Goal: Task Accomplishment & Management: Complete application form

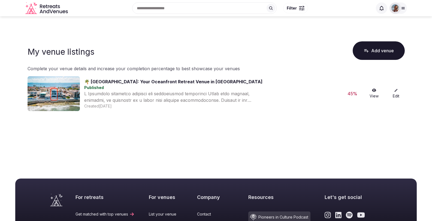
click at [180, 79] on link "🌴 [GEOGRAPHIC_DATA]: Your Oceanfront Retreat Venue in [GEOGRAPHIC_DATA]" at bounding box center [173, 81] width 178 height 5
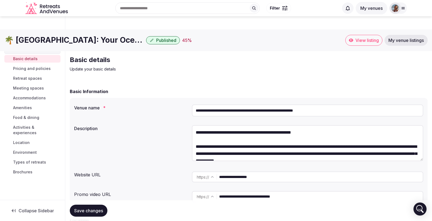
click at [38, 68] on span "Pricing and policies" at bounding box center [32, 68] width 38 height 5
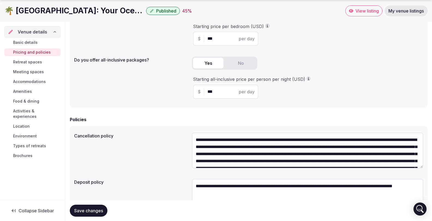
scroll to position [167, 0]
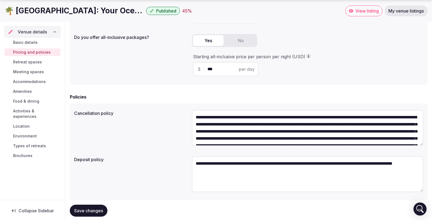
click at [32, 64] on span "Retreat spaces" at bounding box center [27, 61] width 29 height 5
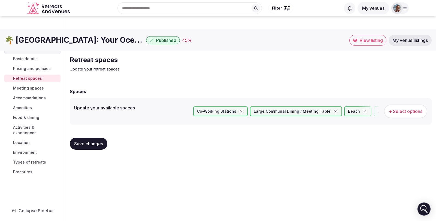
click at [20, 140] on span "Location" at bounding box center [21, 142] width 17 height 5
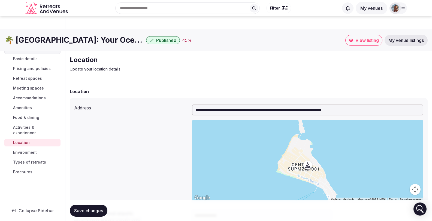
click at [20, 150] on span "Environment" at bounding box center [25, 152] width 24 height 5
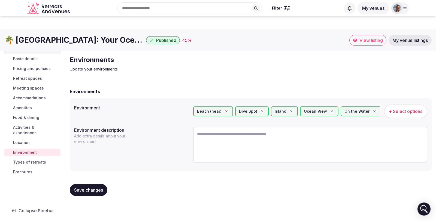
click at [37, 46] on span "Venue details" at bounding box center [32, 48] width 29 height 7
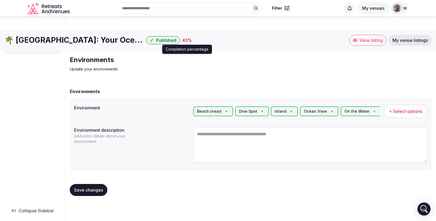
click at [189, 37] on div "45 %" at bounding box center [187, 40] width 10 height 7
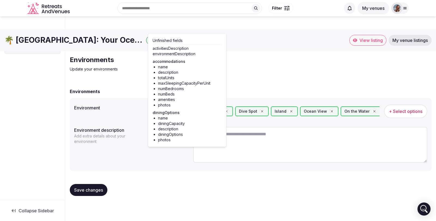
click at [32, 49] on span "Venue details" at bounding box center [32, 48] width 29 height 7
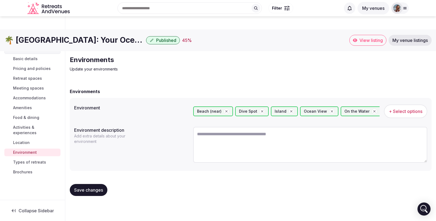
click at [31, 96] on span "Accommodations" at bounding box center [29, 97] width 33 height 5
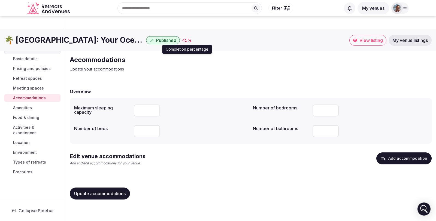
click at [188, 37] on div "45 %" at bounding box center [187, 40] width 10 height 7
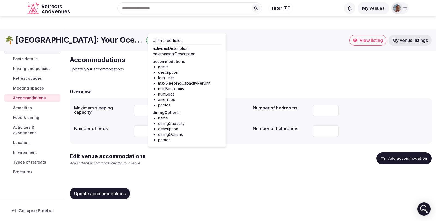
click at [194, 164] on div "Overview Maximum sleeping capacity ** Number of bedrooms * Number of beds ** Nu…" at bounding box center [251, 143] width 362 height 121
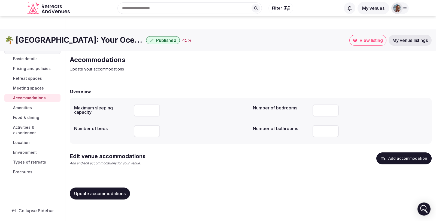
click at [401, 153] on button "Add accommodation" at bounding box center [403, 159] width 55 height 12
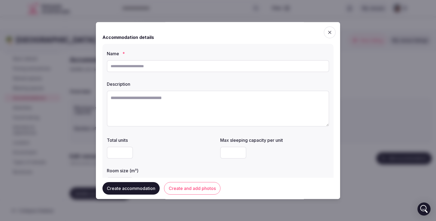
click at [152, 69] on input "text" at bounding box center [218, 66] width 222 height 12
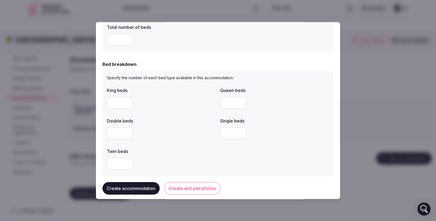
scroll to position [228, 0]
type input "*"
click at [126, 101] on input "*" at bounding box center [120, 103] width 26 height 12
type input "*"
click at [238, 102] on input "*" at bounding box center [233, 103] width 26 height 12
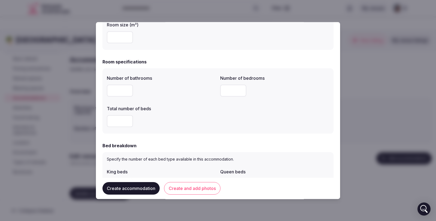
scroll to position [140, 0]
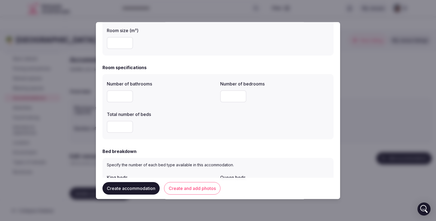
click at [123, 96] on input "number" at bounding box center [120, 97] width 26 height 12
click at [127, 95] on input "*" at bounding box center [120, 97] width 26 height 12
type input "*"
click at [127, 95] on input "*" at bounding box center [120, 97] width 26 height 12
click at [239, 95] on input "*" at bounding box center [233, 97] width 26 height 12
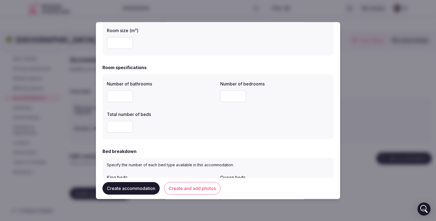
type input "*"
click at [239, 95] on input "*" at bounding box center [233, 97] width 26 height 12
click at [125, 126] on input "*" at bounding box center [120, 127] width 26 height 12
click at [125, 125] on input "*" at bounding box center [120, 127] width 26 height 12
type input "*"
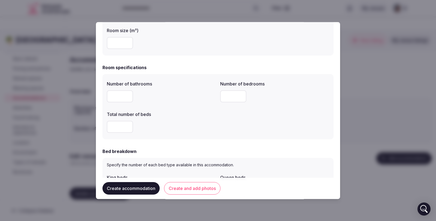
click at [125, 125] on input "*" at bounding box center [120, 127] width 26 height 12
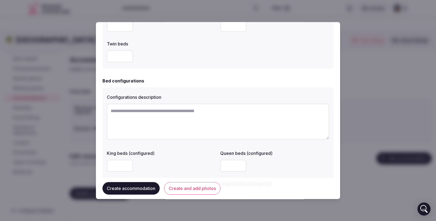
scroll to position [336, 0]
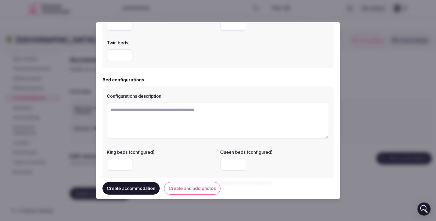
click at [124, 111] on textarea at bounding box center [218, 121] width 222 height 36
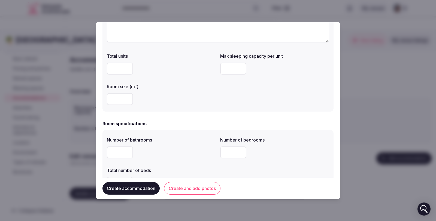
scroll to position [0, 0]
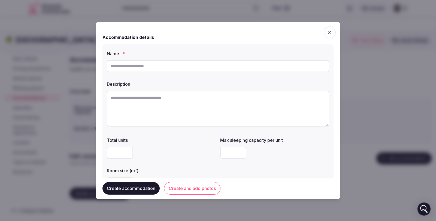
type textarea "**********"
click at [135, 70] on input "text" at bounding box center [218, 66] width 222 height 12
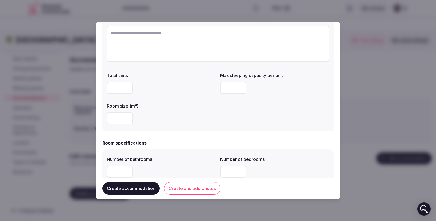
scroll to position [65, 0]
type input "**********"
type input "*"
click at [127, 86] on input "*" at bounding box center [120, 88] width 26 height 12
click at [238, 86] on input "*" at bounding box center [233, 88] width 26 height 12
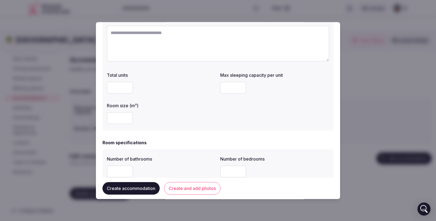
click at [238, 86] on input "*" at bounding box center [233, 88] width 26 height 12
click at [238, 87] on input "*" at bounding box center [233, 88] width 26 height 12
type input "*"
click at [237, 87] on input "*" at bounding box center [233, 88] width 26 height 12
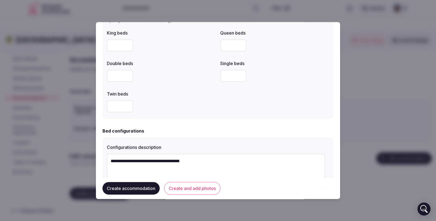
scroll to position [285, 0]
click at [197, 164] on textarea "**********" at bounding box center [216, 172] width 218 height 36
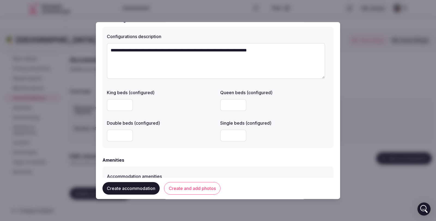
scroll to position [419, 0]
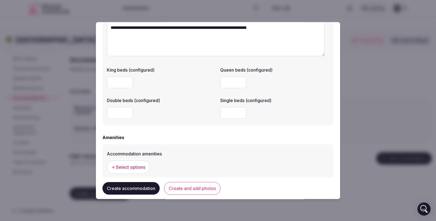
type textarea "**********"
type input "*"
click at [128, 82] on input "*" at bounding box center [120, 83] width 26 height 12
click at [239, 112] on input "*" at bounding box center [233, 113] width 26 height 12
type input "*"
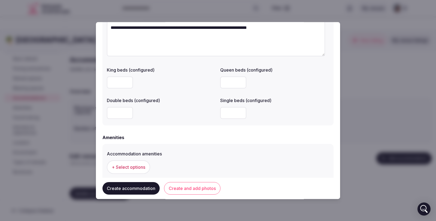
click at [239, 112] on input "*" at bounding box center [233, 113] width 26 height 12
type input "*"
click at [239, 82] on input "*" at bounding box center [233, 83] width 26 height 12
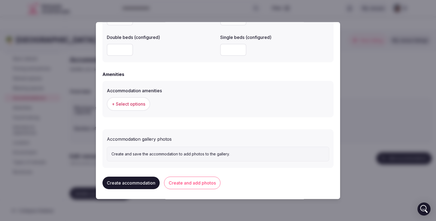
scroll to position [483, 0]
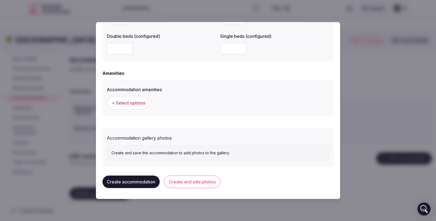
click at [130, 100] on span "+ Select options" at bounding box center [129, 103] width 34 height 6
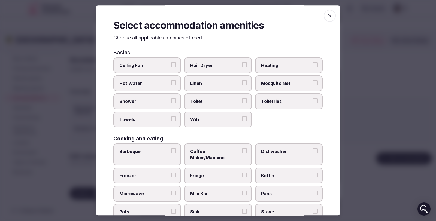
click at [172, 64] on button "Ceiling Fan" at bounding box center [173, 64] width 5 height 5
click at [244, 64] on label "Hair Dryer" at bounding box center [218, 66] width 68 height 16
click at [244, 64] on button "Hair Dryer" at bounding box center [244, 64] width 5 height 5
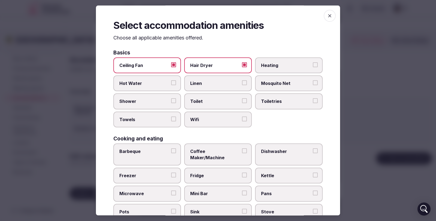
click at [242, 81] on button "Linen" at bounding box center [244, 82] width 5 height 5
click at [242, 100] on button "Toilet" at bounding box center [244, 101] width 5 height 5
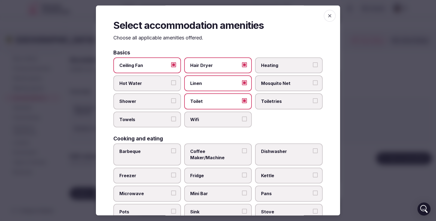
click at [313, 99] on button "Toiletries" at bounding box center [315, 101] width 5 height 5
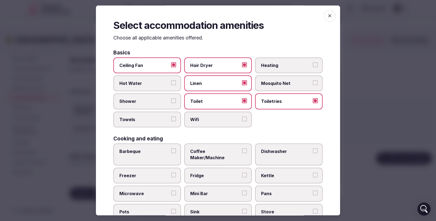
click at [171, 81] on button "Hot Water" at bounding box center [173, 82] width 5 height 5
click at [171, 98] on label "Shower" at bounding box center [147, 102] width 68 height 16
click at [171, 99] on button "Shower" at bounding box center [173, 101] width 5 height 5
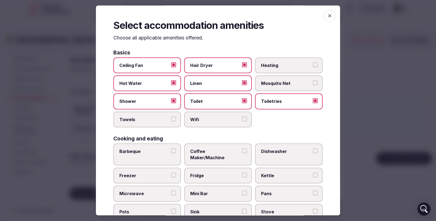
click at [171, 119] on button "Towels" at bounding box center [173, 119] width 5 height 5
click at [242, 119] on button "Wifi" at bounding box center [244, 119] width 5 height 5
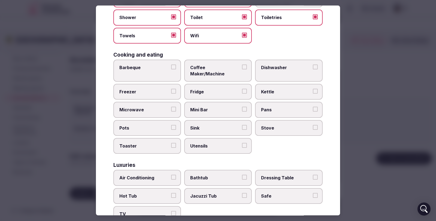
scroll to position [84, 0]
click at [242, 64] on button "Coffee Maker/Machine" at bounding box center [244, 66] width 5 height 5
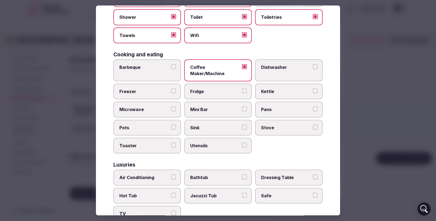
click at [313, 89] on button "Kettle" at bounding box center [315, 91] width 5 height 5
click at [313, 107] on button "Pans" at bounding box center [315, 109] width 5 height 5
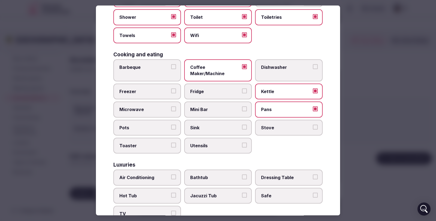
click at [313, 125] on button "Stove" at bounding box center [315, 127] width 5 height 5
click at [243, 143] on button "Utensils" at bounding box center [244, 145] width 5 height 5
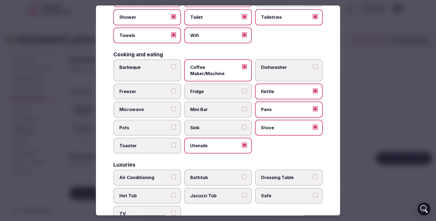
click at [242, 125] on button "Sink" at bounding box center [244, 127] width 5 height 5
click at [242, 89] on button "Fridge" at bounding box center [244, 91] width 5 height 5
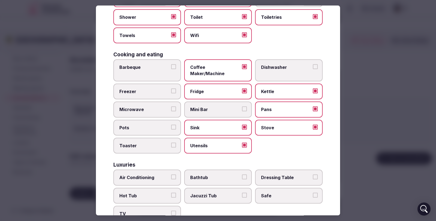
click at [173, 107] on button "Microwave" at bounding box center [173, 109] width 5 height 5
click at [171, 125] on button "Pots" at bounding box center [173, 127] width 5 height 5
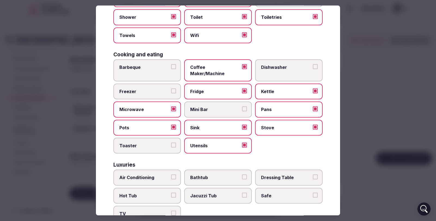
click at [173, 143] on button "Toaster" at bounding box center [173, 145] width 5 height 5
click at [172, 89] on button "Freezer" at bounding box center [173, 91] width 5 height 5
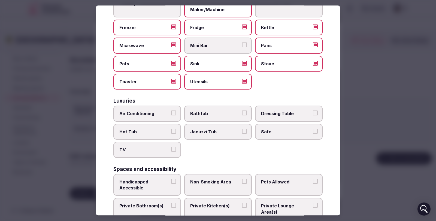
scroll to position [149, 0]
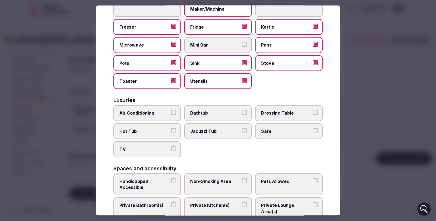
click at [172, 110] on button "Air Conditioning" at bounding box center [173, 112] width 5 height 5
click at [242, 110] on button "Bathtub" at bounding box center [244, 112] width 5 height 5
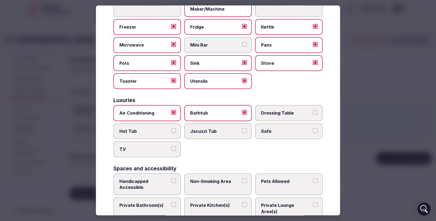
click at [313, 110] on button "Dressing Table" at bounding box center [315, 112] width 5 height 5
click at [313, 128] on button "Safe" at bounding box center [315, 130] width 5 height 5
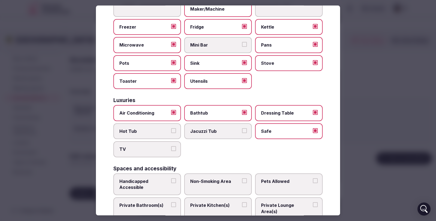
click at [174, 147] on button "TV" at bounding box center [173, 149] width 5 height 5
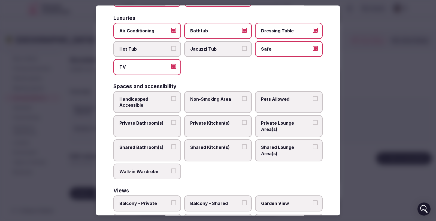
scroll to position [236, 0]
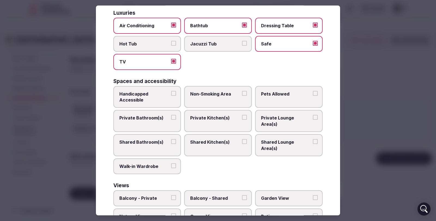
click at [242, 91] on button "Non-Smoking Area" at bounding box center [244, 93] width 5 height 5
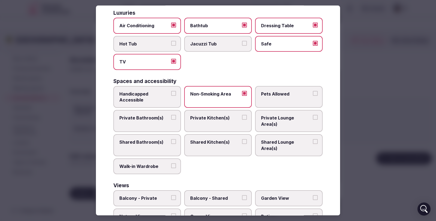
click at [173, 115] on button "Private Bathroom(s)" at bounding box center [173, 117] width 5 height 5
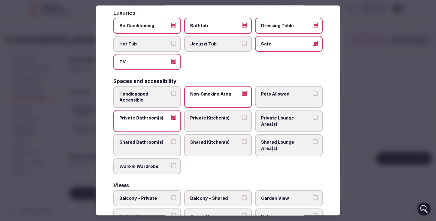
click at [171, 140] on button "Shared Bathroom(s)" at bounding box center [173, 142] width 5 height 5
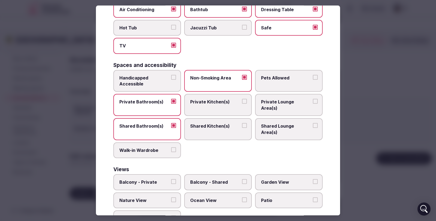
scroll to position [263, 0]
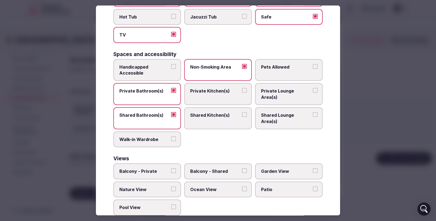
click at [313, 113] on button "Shared Lounge Area(s)" at bounding box center [315, 115] width 5 height 5
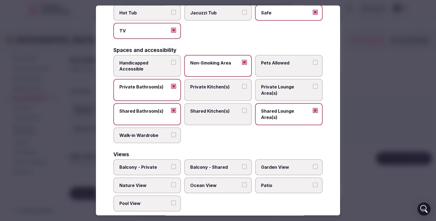
scroll to position [270, 0]
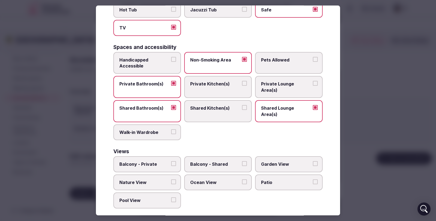
click at [242, 81] on button "Private Kitchen(s)" at bounding box center [244, 83] width 5 height 5
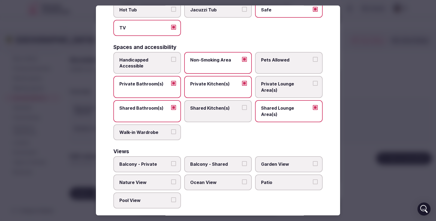
click at [313, 81] on button "Private Lounge Area(s)" at bounding box center [315, 83] width 5 height 5
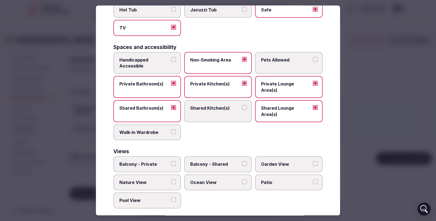
click at [243, 180] on button "Ocean View" at bounding box center [244, 182] width 5 height 5
click at [314, 175] on label "Patio" at bounding box center [289, 183] width 68 height 16
click at [314, 180] on button "Patio" at bounding box center [315, 182] width 5 height 5
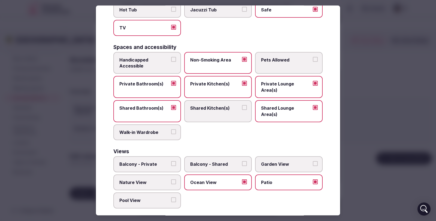
click at [172, 198] on button "Pool View" at bounding box center [173, 200] width 5 height 5
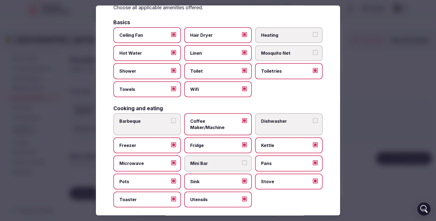
scroll to position [0, 0]
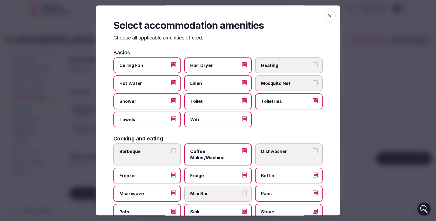
click at [327, 16] on icon "button" at bounding box center [329, 15] width 5 height 5
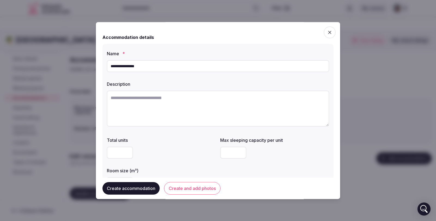
click at [131, 187] on button "Create accommodation" at bounding box center [131, 188] width 57 height 13
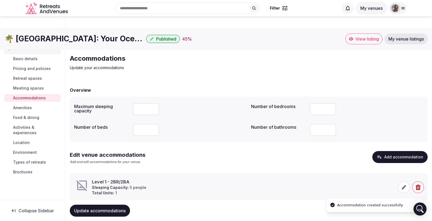
scroll to position [2, 0]
